Goal: Task Accomplishment & Management: Use online tool/utility

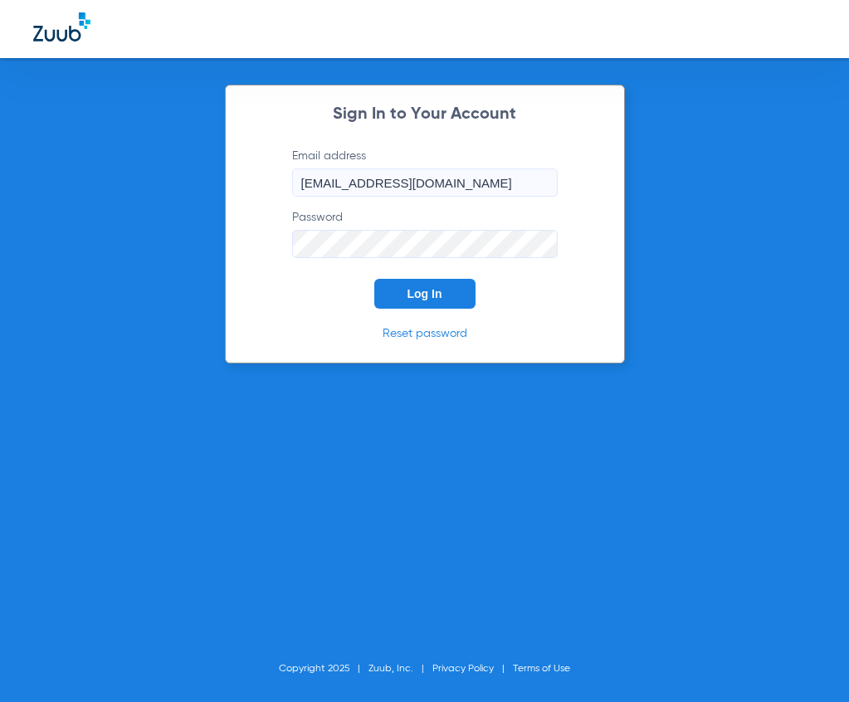
click at [278, 267] on form "Email address [EMAIL_ADDRESS][DOMAIN_NAME] Password Log In" at bounding box center [424, 228] width 315 height 161
click at [398, 282] on button "Log In" at bounding box center [424, 294] width 101 height 30
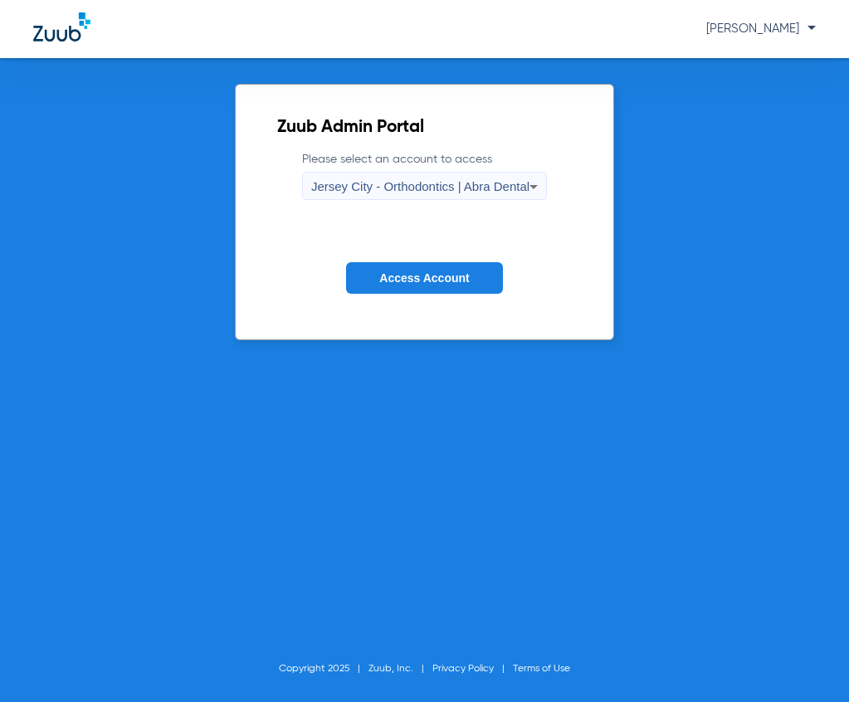
click at [354, 198] on div "Jersey City - Orthodontics | Abra Dental" at bounding box center [420, 187] width 218 height 28
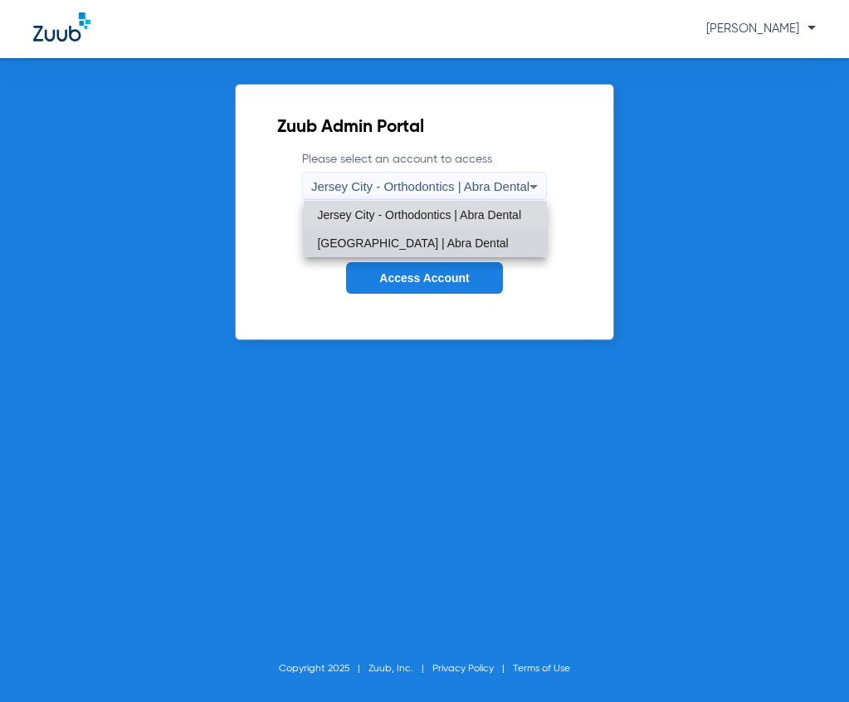
click at [349, 240] on span "[GEOGRAPHIC_DATA] | Abra Dental" at bounding box center [412, 243] width 191 height 12
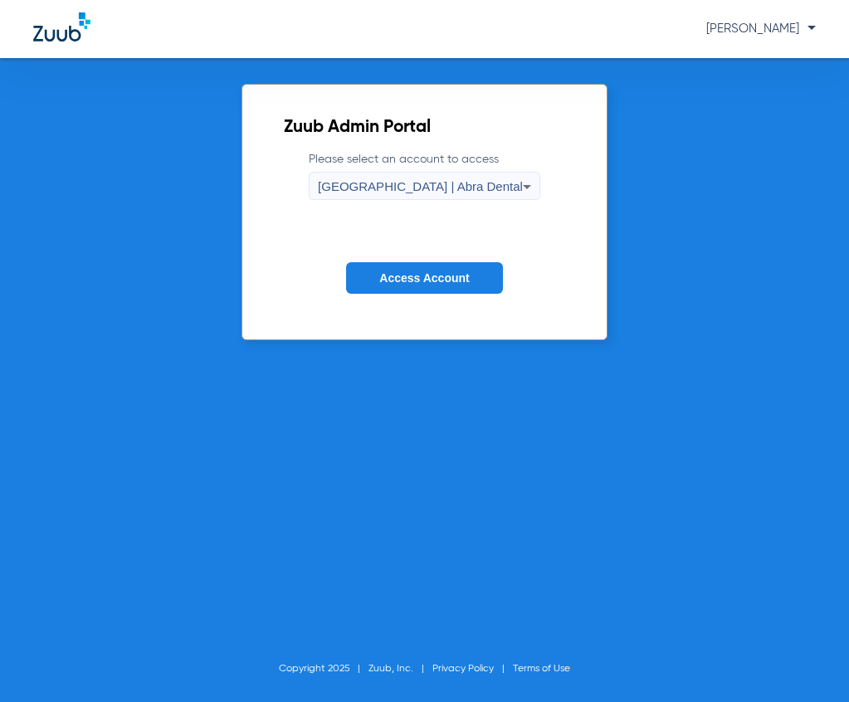
click at [400, 286] on button "Access Account" at bounding box center [424, 278] width 156 height 32
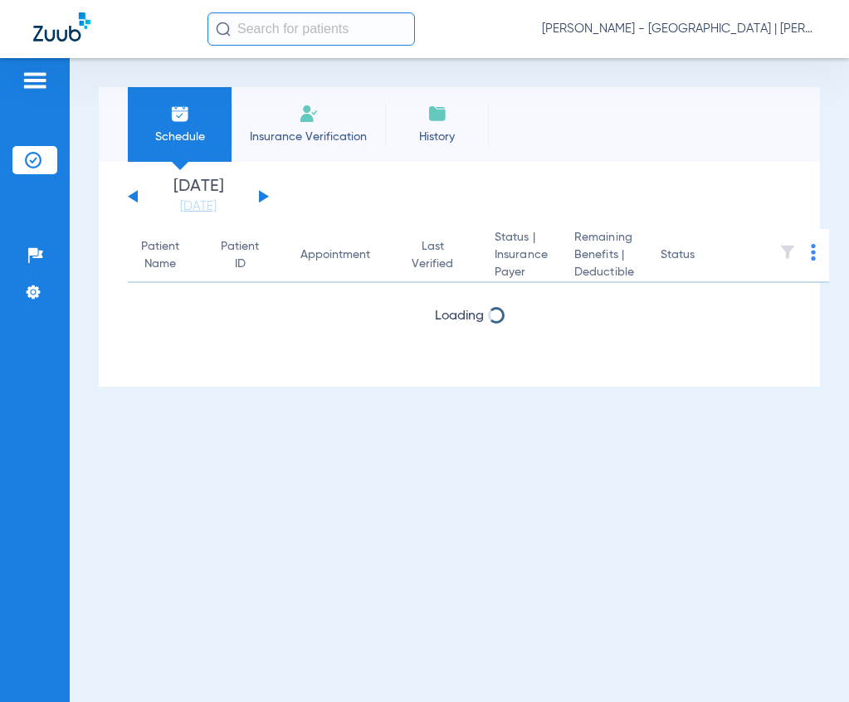
click at [287, 34] on input "text" at bounding box center [312, 28] width 208 height 33
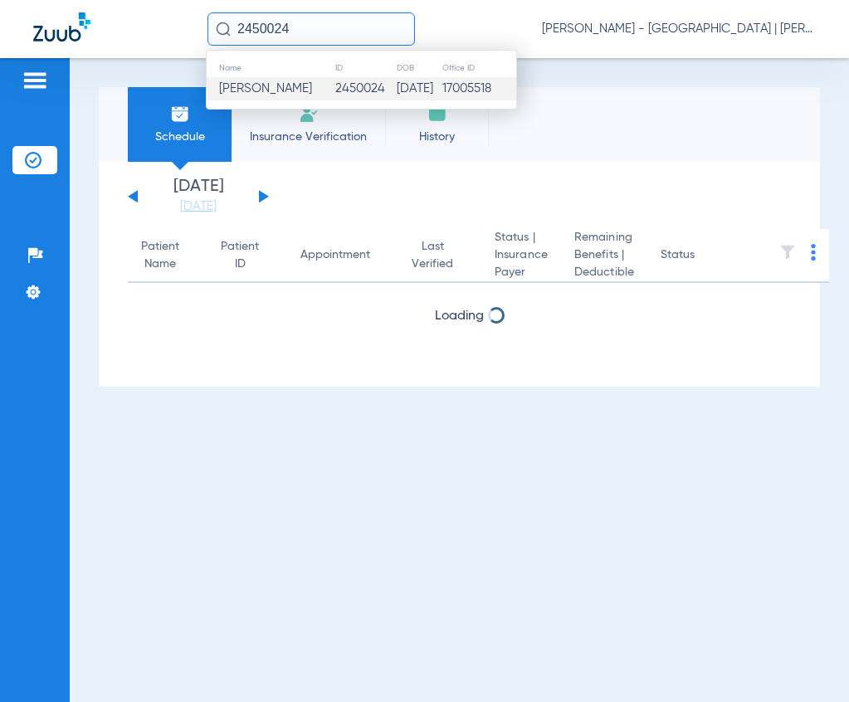
type input "2450024"
click at [253, 89] on span "[PERSON_NAME]" at bounding box center [265, 88] width 93 height 12
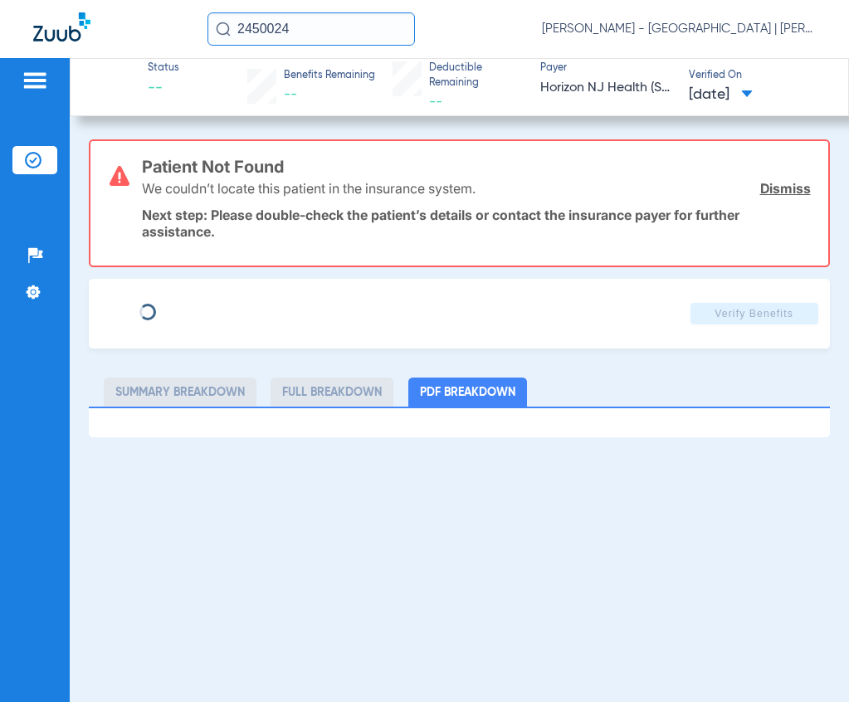
type input "[PERSON_NAME]"
type input "[DATE]"
type input "70401926"
click at [221, 309] on span "Edit" at bounding box center [228, 309] width 15 height 16
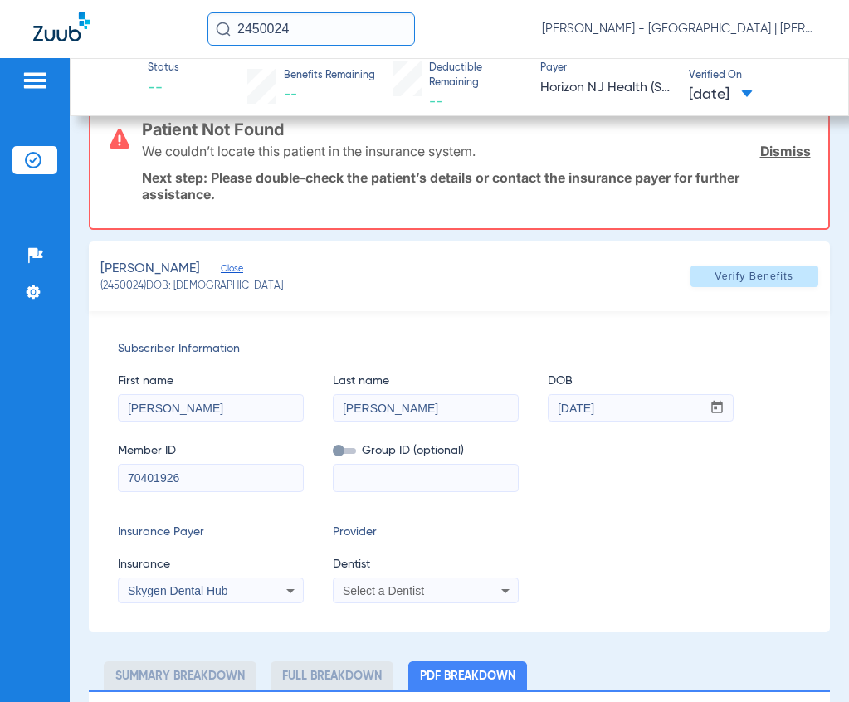
scroll to position [56, 0]
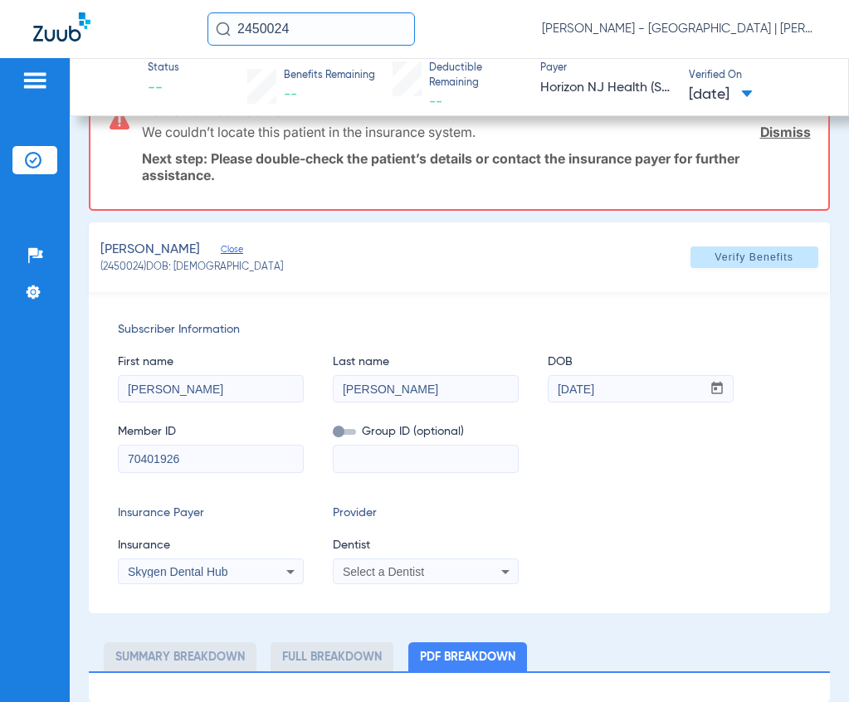
click at [344, 579] on div "Select a Dentist" at bounding box center [426, 572] width 184 height 20
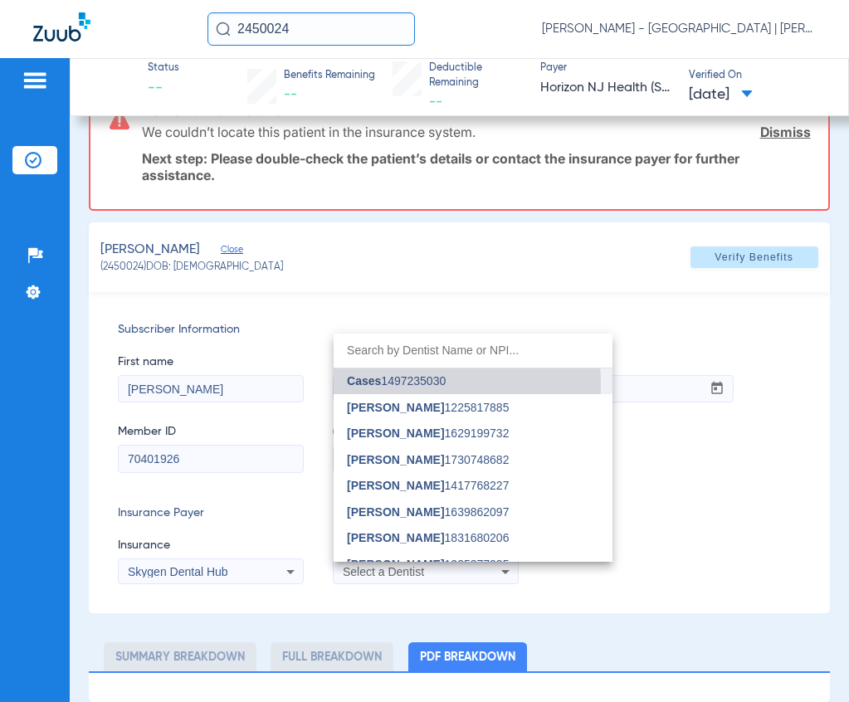
click at [388, 384] on span "Cases 1497235030" at bounding box center [396, 381] width 99 height 12
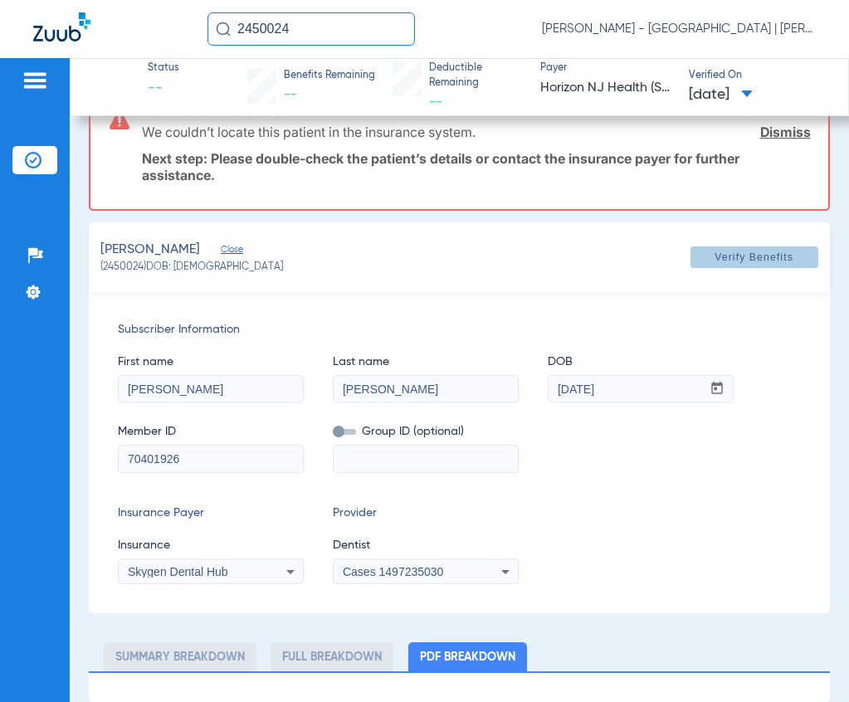
drag, startPoint x: 696, startPoint y: 270, endPoint x: 687, endPoint y: 275, distance: 10.4
click at [697, 270] on span at bounding box center [755, 257] width 128 height 40
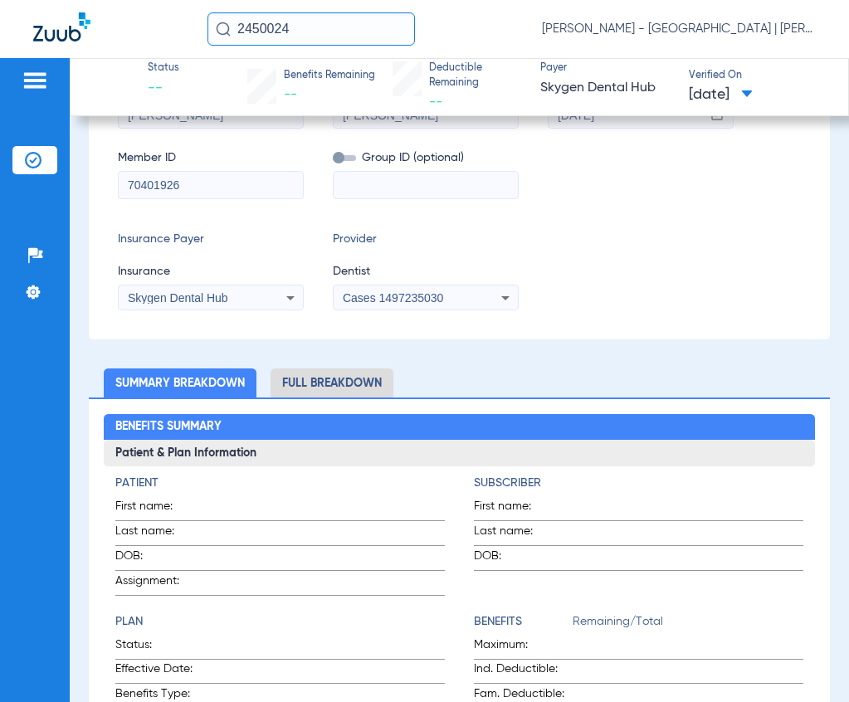
scroll to position [332, 0]
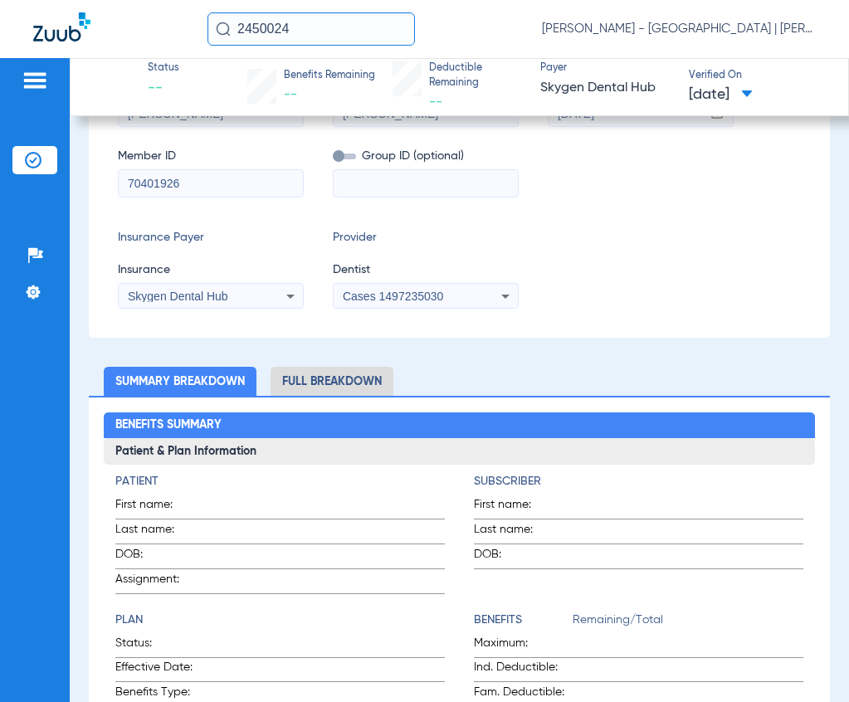
click at [207, 301] on span "Skygen Dental Hub" at bounding box center [178, 296] width 100 height 13
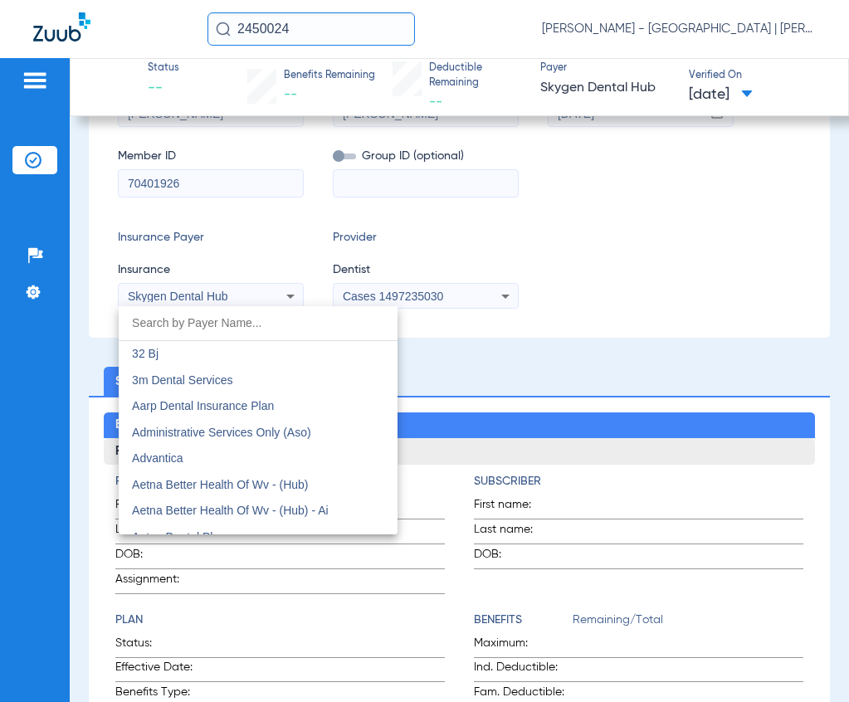
scroll to position [8881, 0]
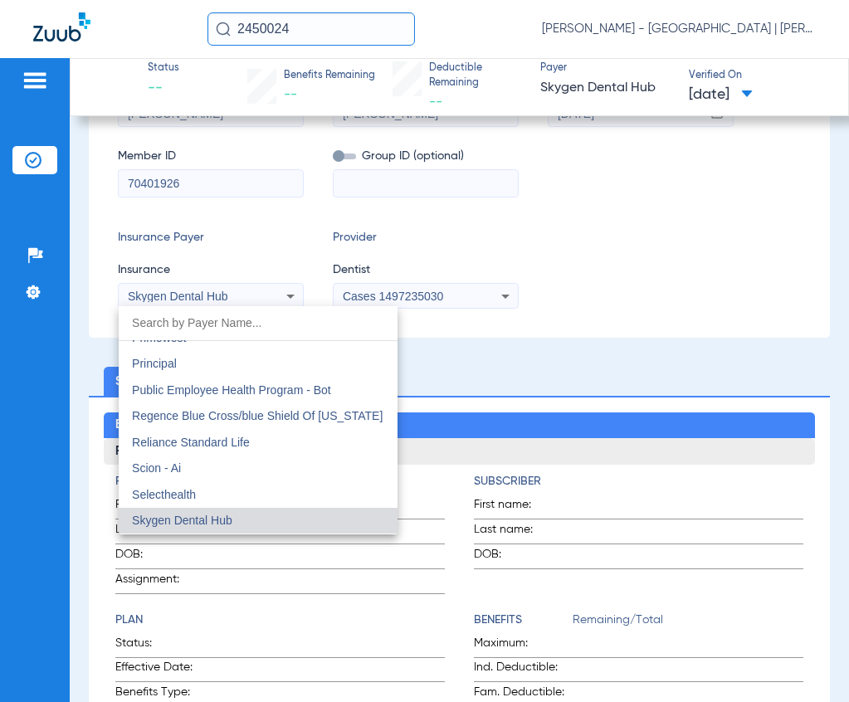
click at [503, 261] on div at bounding box center [424, 351] width 849 height 702
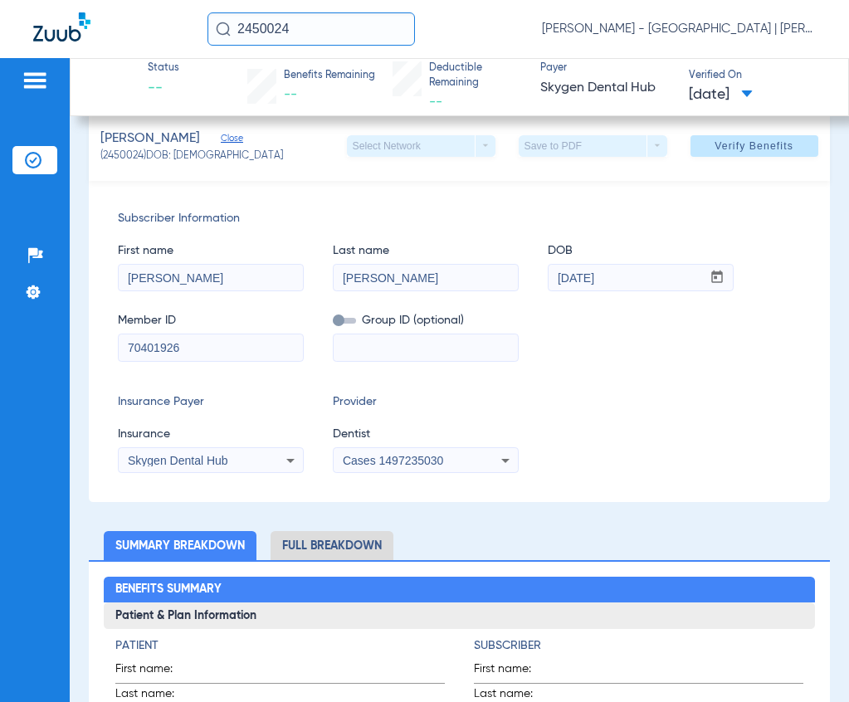
scroll to position [166, 0]
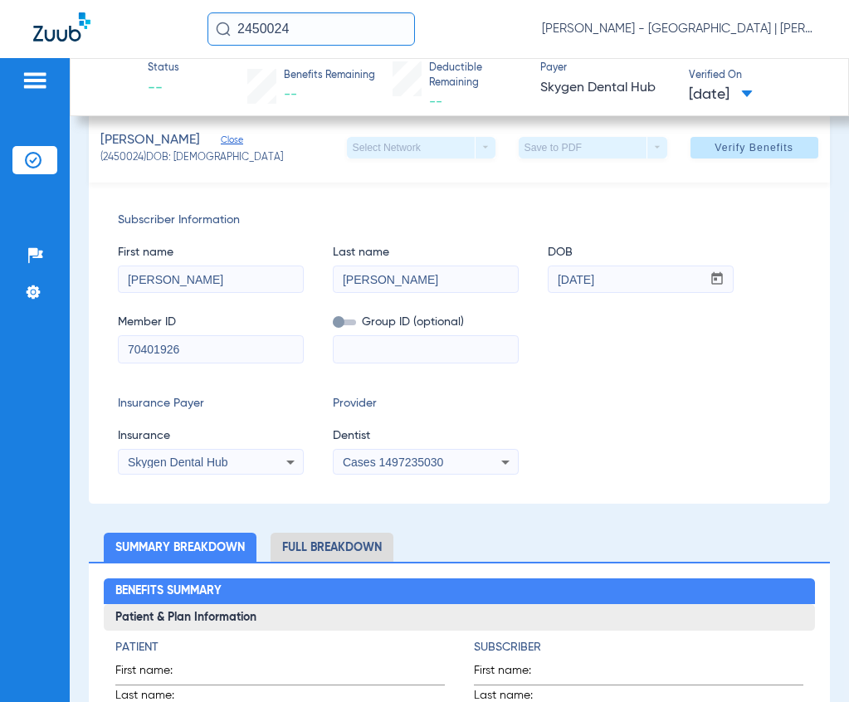
drag, startPoint x: 199, startPoint y: 349, endPoint x: 144, endPoint y: 354, distance: 55.8
click at [105, 347] on div "Subscriber Information First name [PERSON_NAME] Last name [PERSON_NAME] mm / dd…" at bounding box center [459, 343] width 740 height 321
drag, startPoint x: 407, startPoint y: 276, endPoint x: 387, endPoint y: 279, distance: 20.2
click at [317, 272] on div "First name [PERSON_NAME] Last name [PERSON_NAME] mm / dd / yyyy [DATE]" at bounding box center [459, 261] width 682 height 64
paste input "ARTINEZFRE"
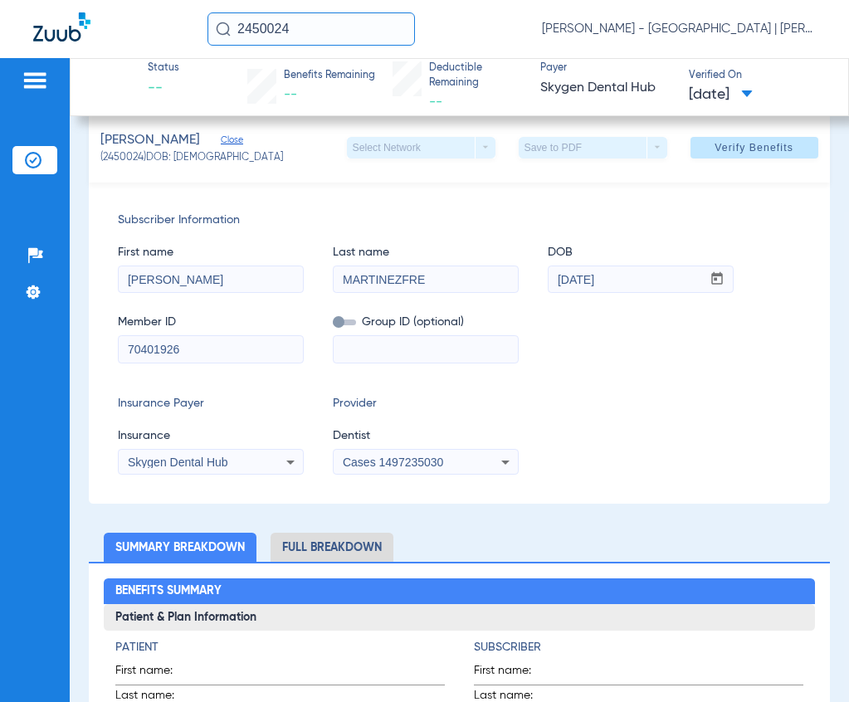
type input "MARTINEZFRE"
click at [748, 150] on span "Verify Benefits" at bounding box center [754, 147] width 79 height 13
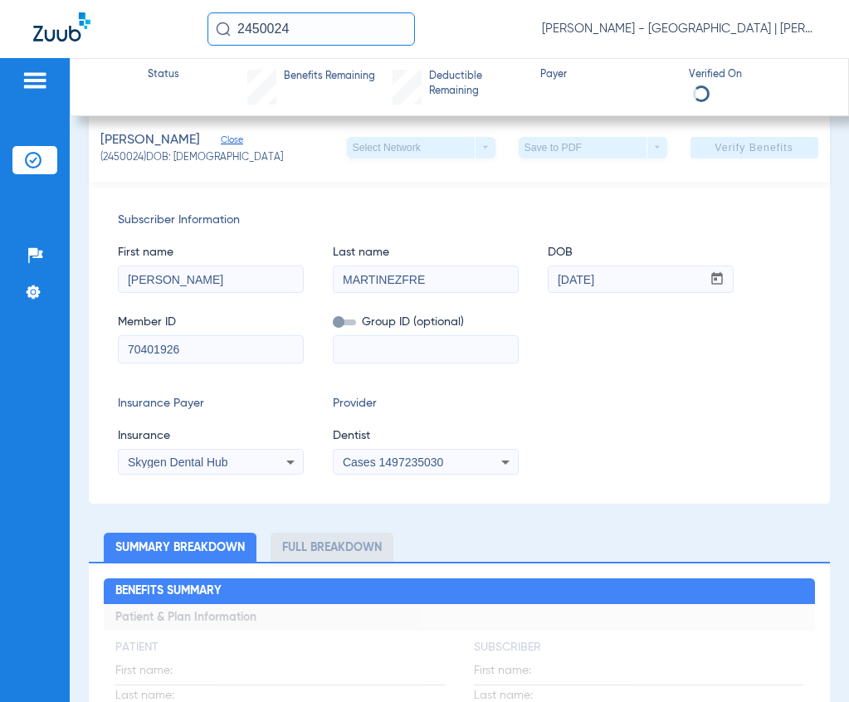
scroll to position [0, 0]
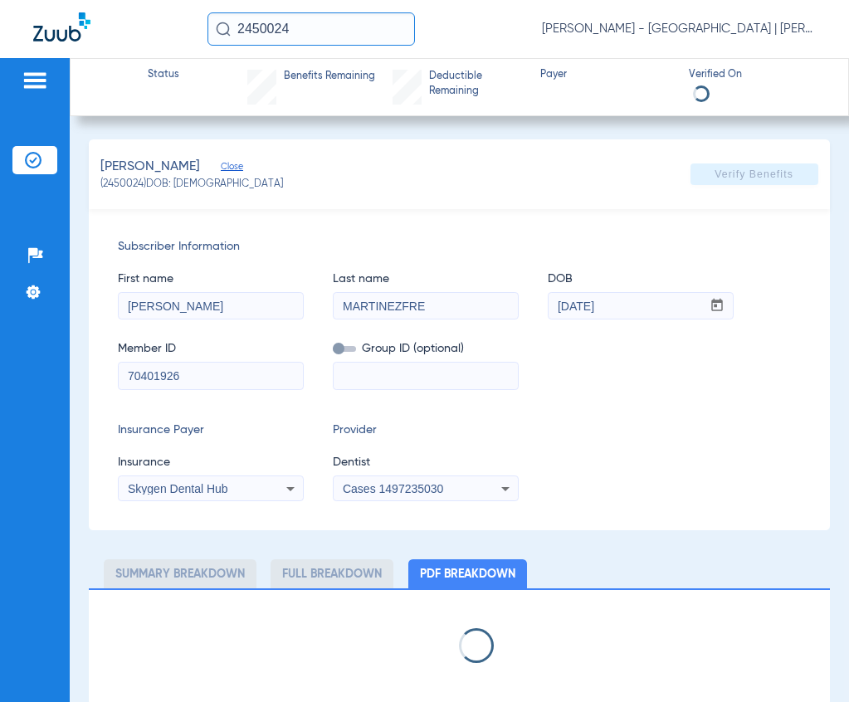
select select "page-width"
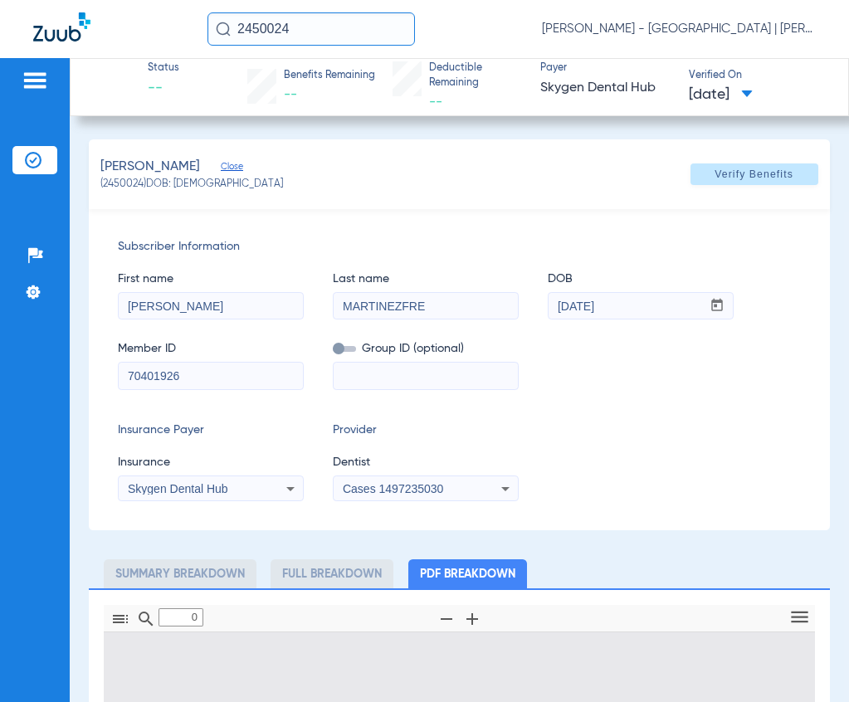
type input "1"
